Goal: Check status: Check status

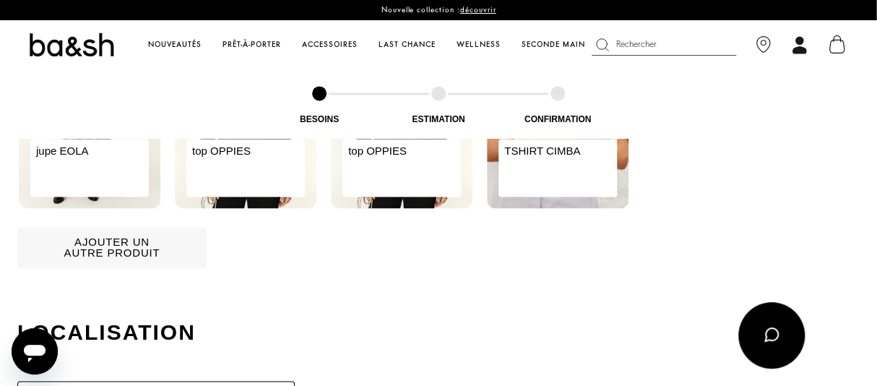
scroll to position [1036, 0]
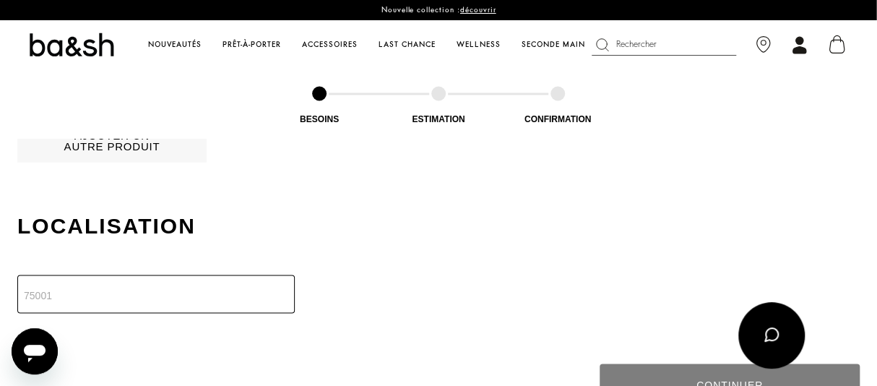
click at [42, 298] on input "number" at bounding box center [155, 293] width 277 height 38
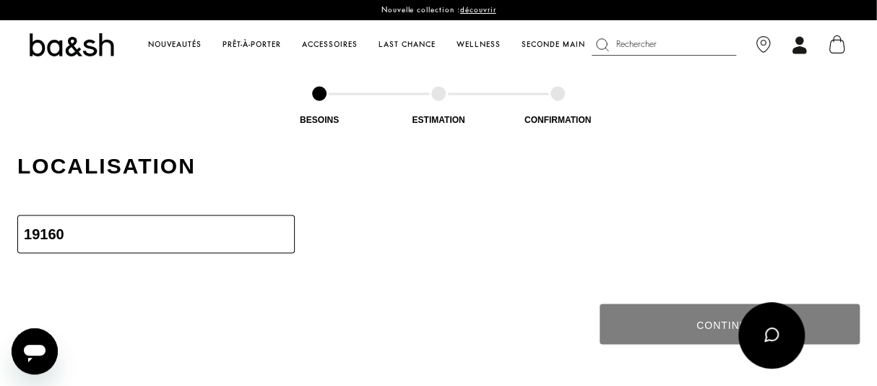
scroll to position [1110, 0]
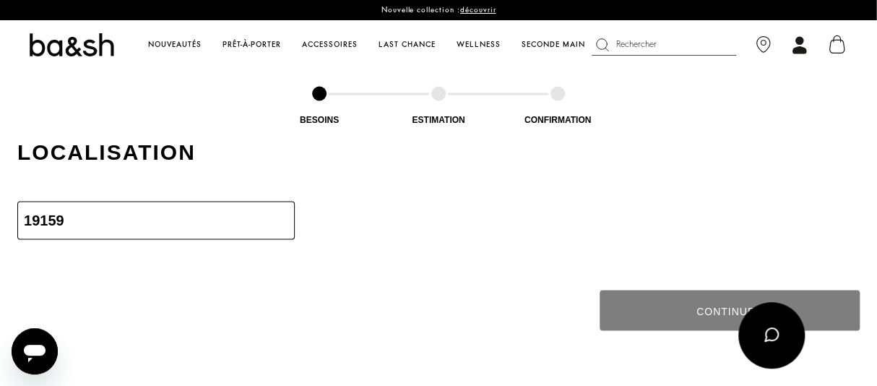
click at [277, 222] on input "19159" at bounding box center [155, 220] width 277 height 38
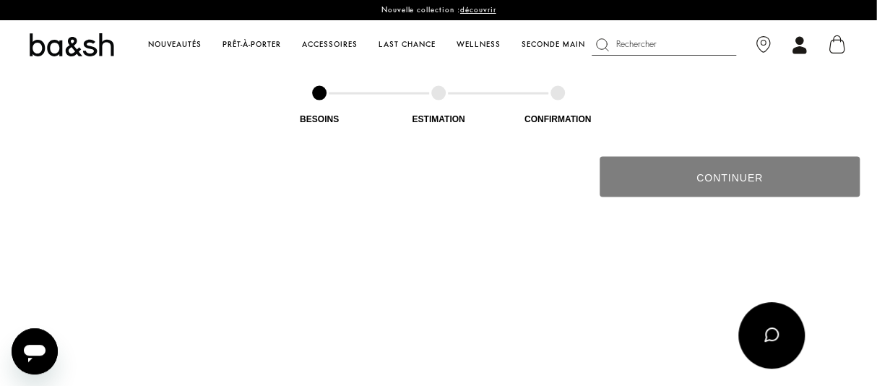
scroll to position [1137, 0]
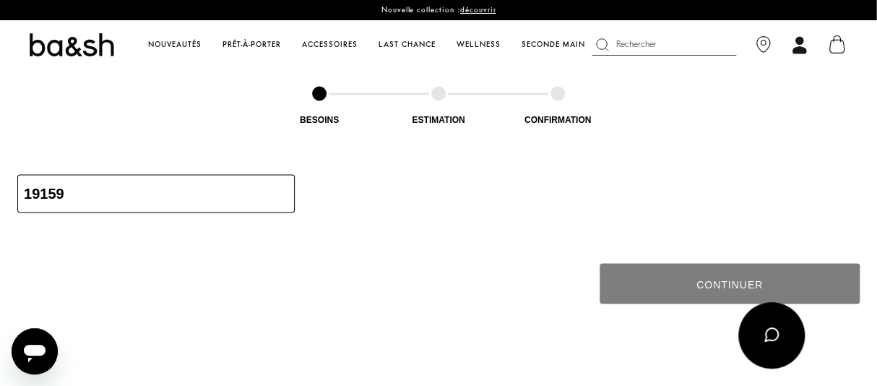
click at [70, 191] on input "19159" at bounding box center [155, 193] width 277 height 38
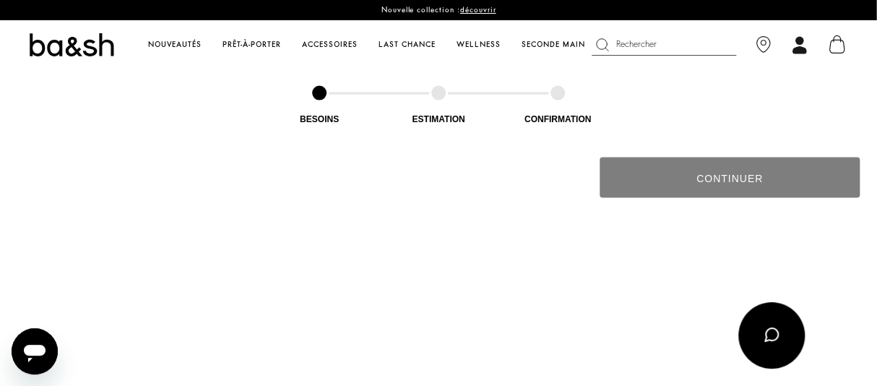
scroll to position [1243, 0]
type input "19200"
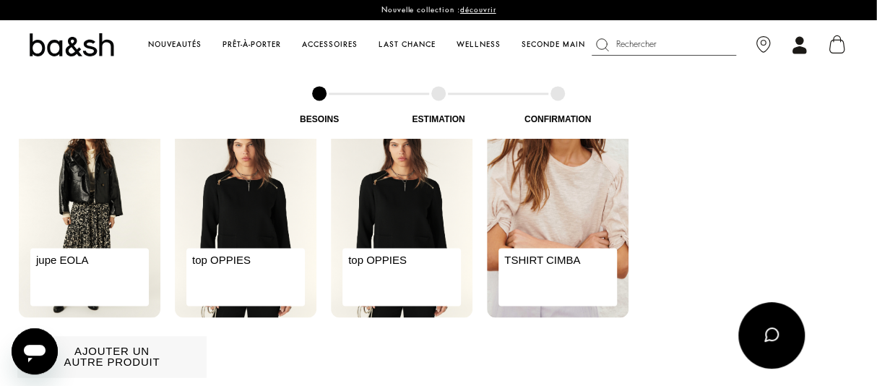
scroll to position [818, 0]
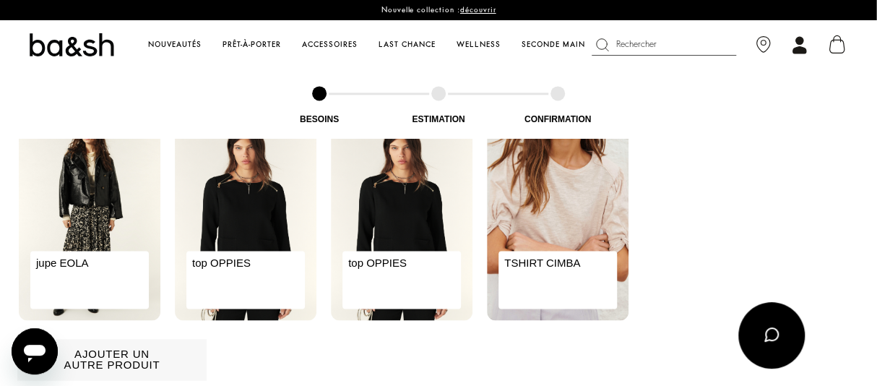
click at [79, 230] on img at bounding box center [90, 217] width 142 height 205
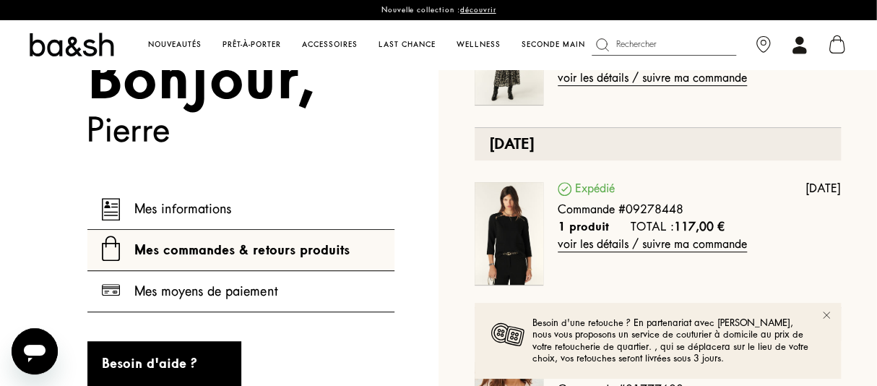
scroll to position [186, 0]
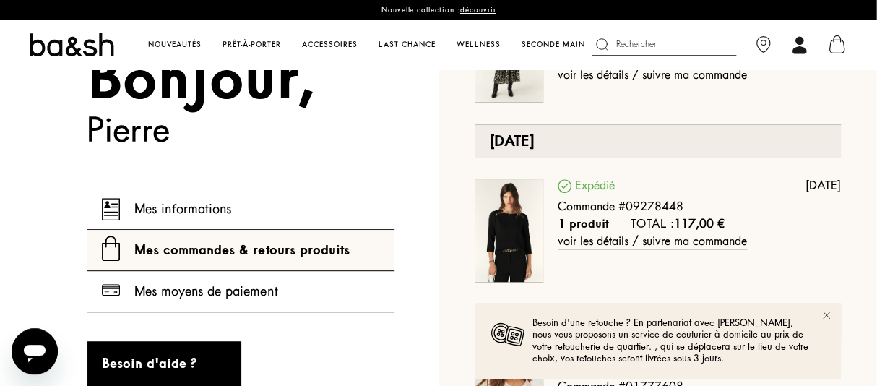
click at [576, 82] on link "voir les détails / suivre ma commande" at bounding box center [651, 76] width 189 height 14
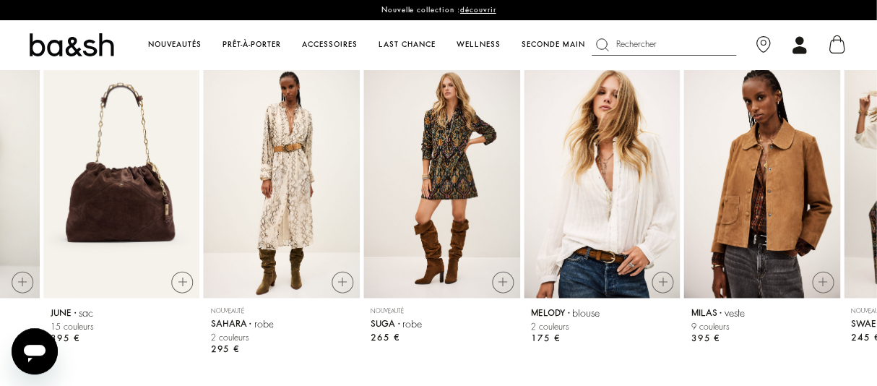
scroll to position [1089, 0]
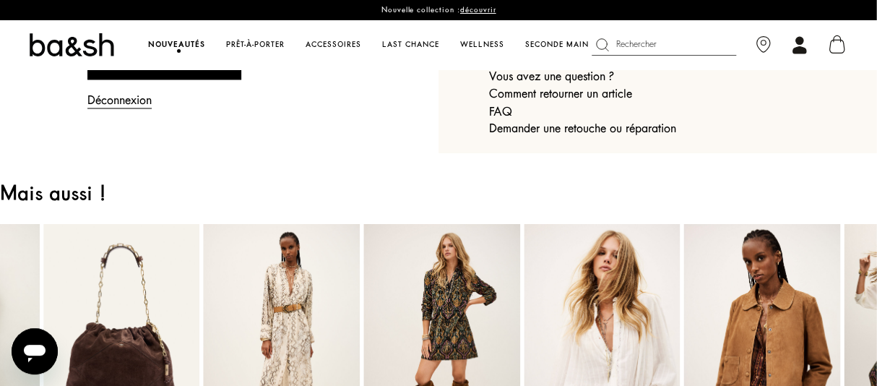
click at [205, 41] on span "Nouveautés" at bounding box center [176, 44] width 57 height 7
